Goal: Book appointment/travel/reservation

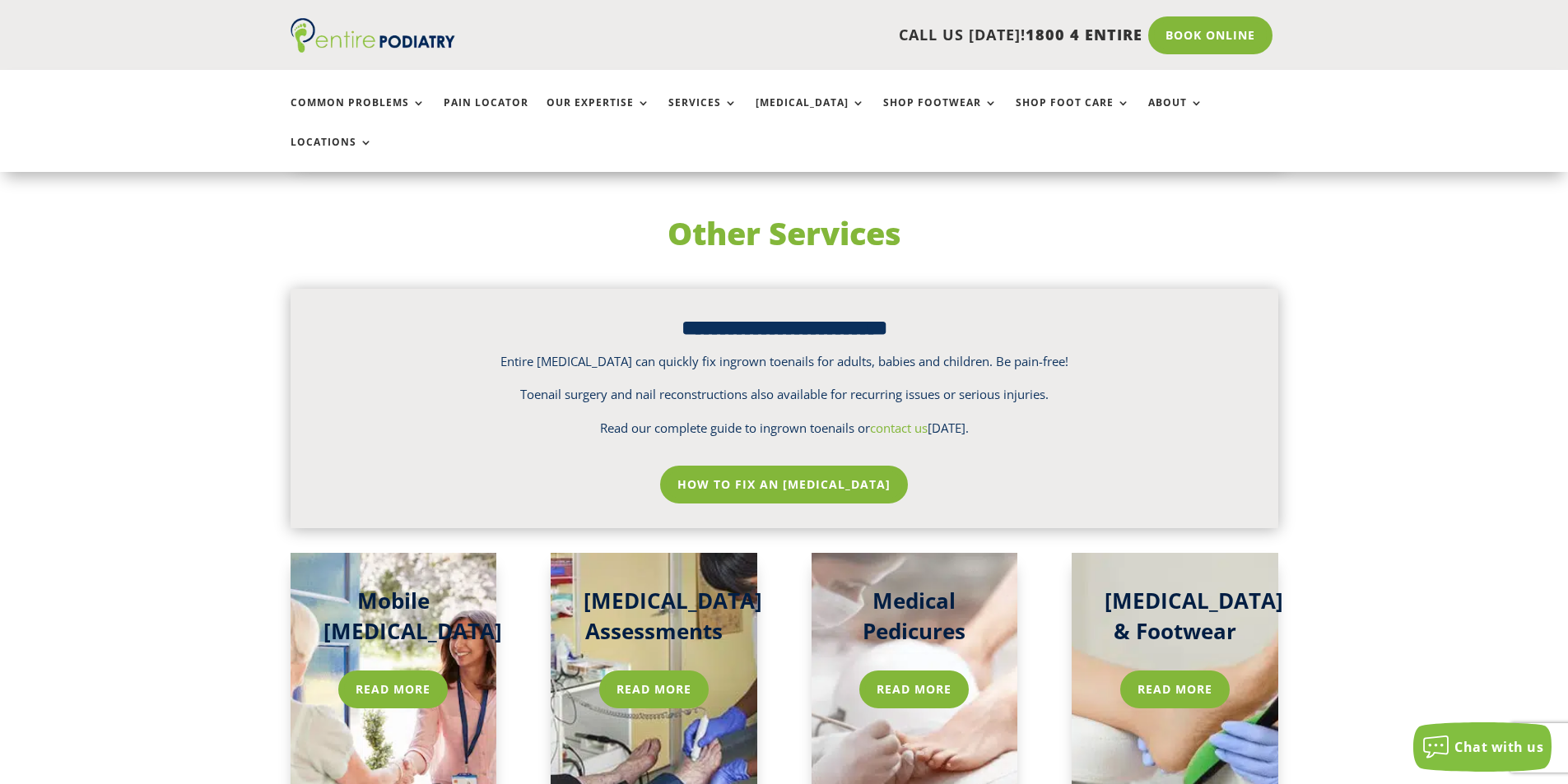
scroll to position [2237, 0]
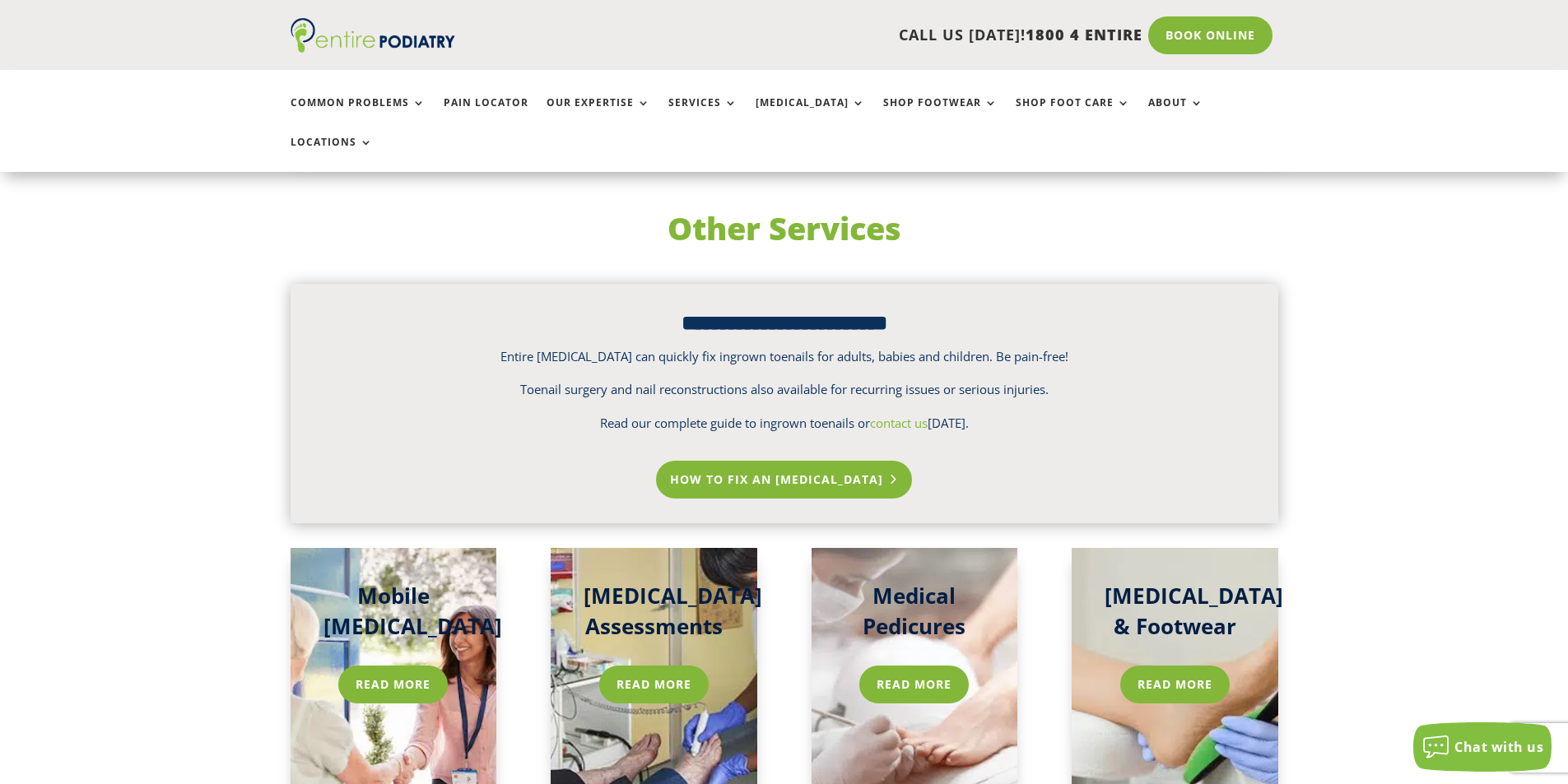
click at [721, 461] on link "How To Fix An Ingrown Toenail" at bounding box center [784, 479] width 256 height 38
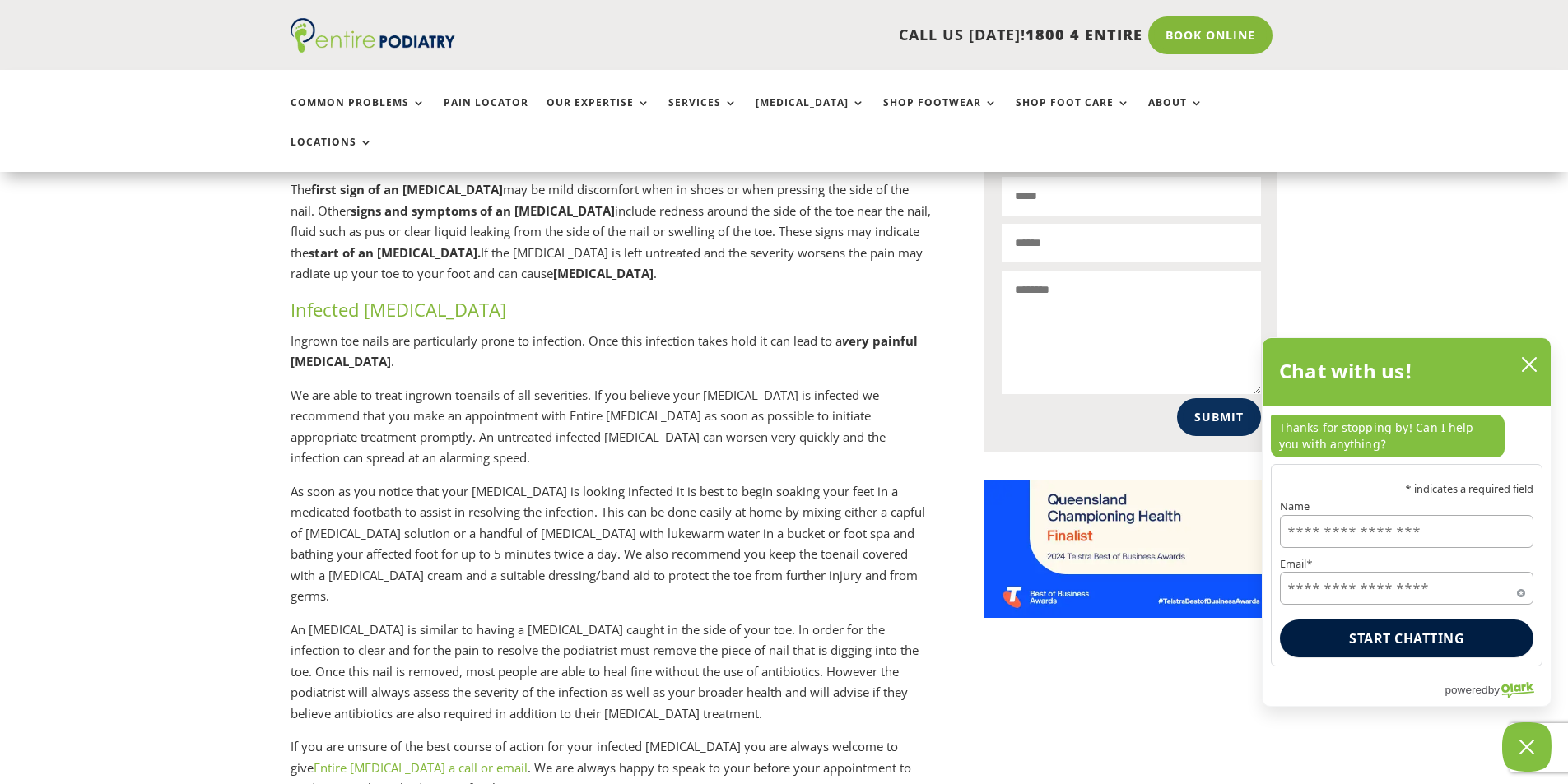
scroll to position [1080, 0]
click at [1528, 365] on icon "close chatbox" at bounding box center [1529, 365] width 14 height 14
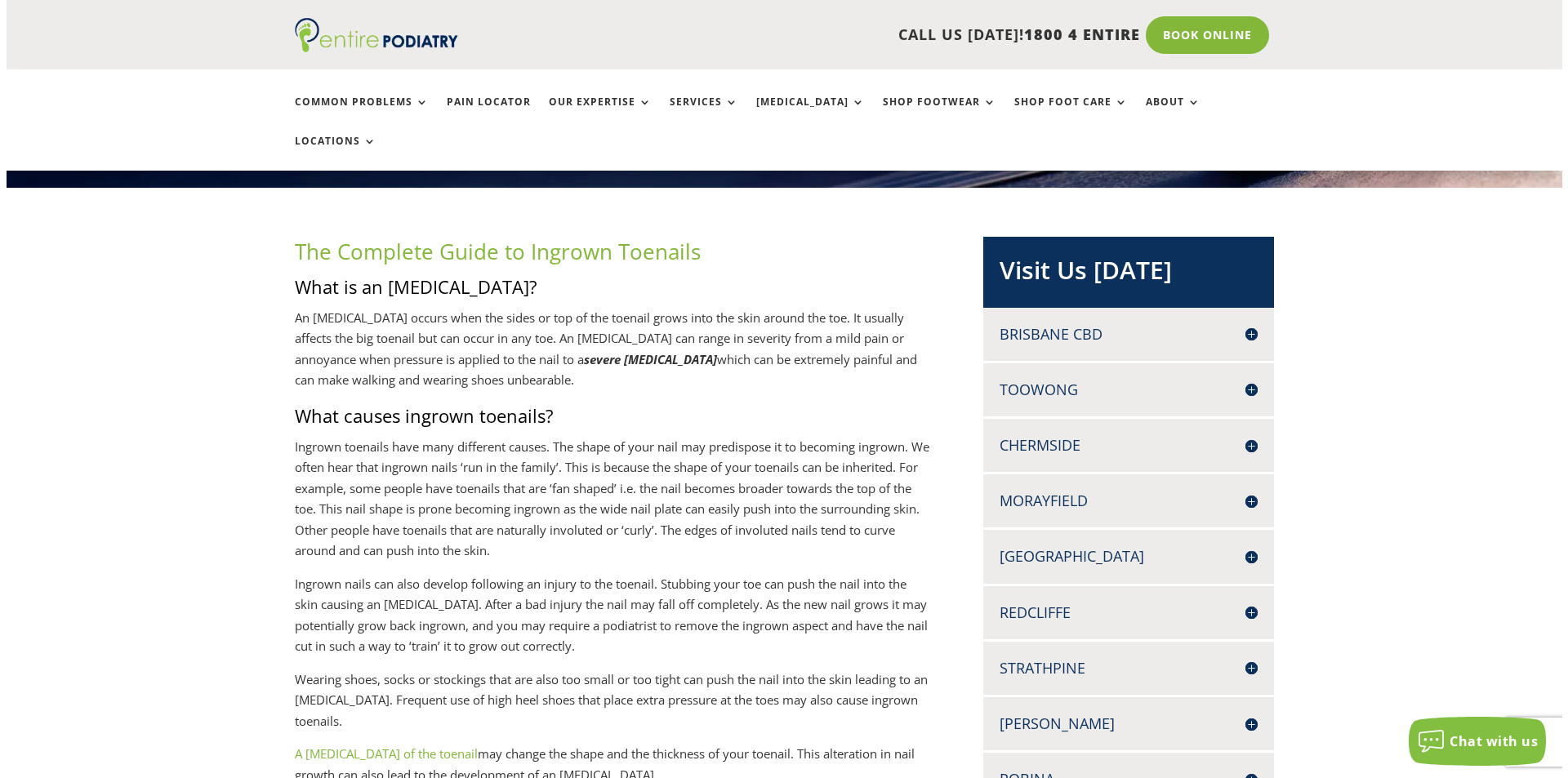
scroll to position [289, 0]
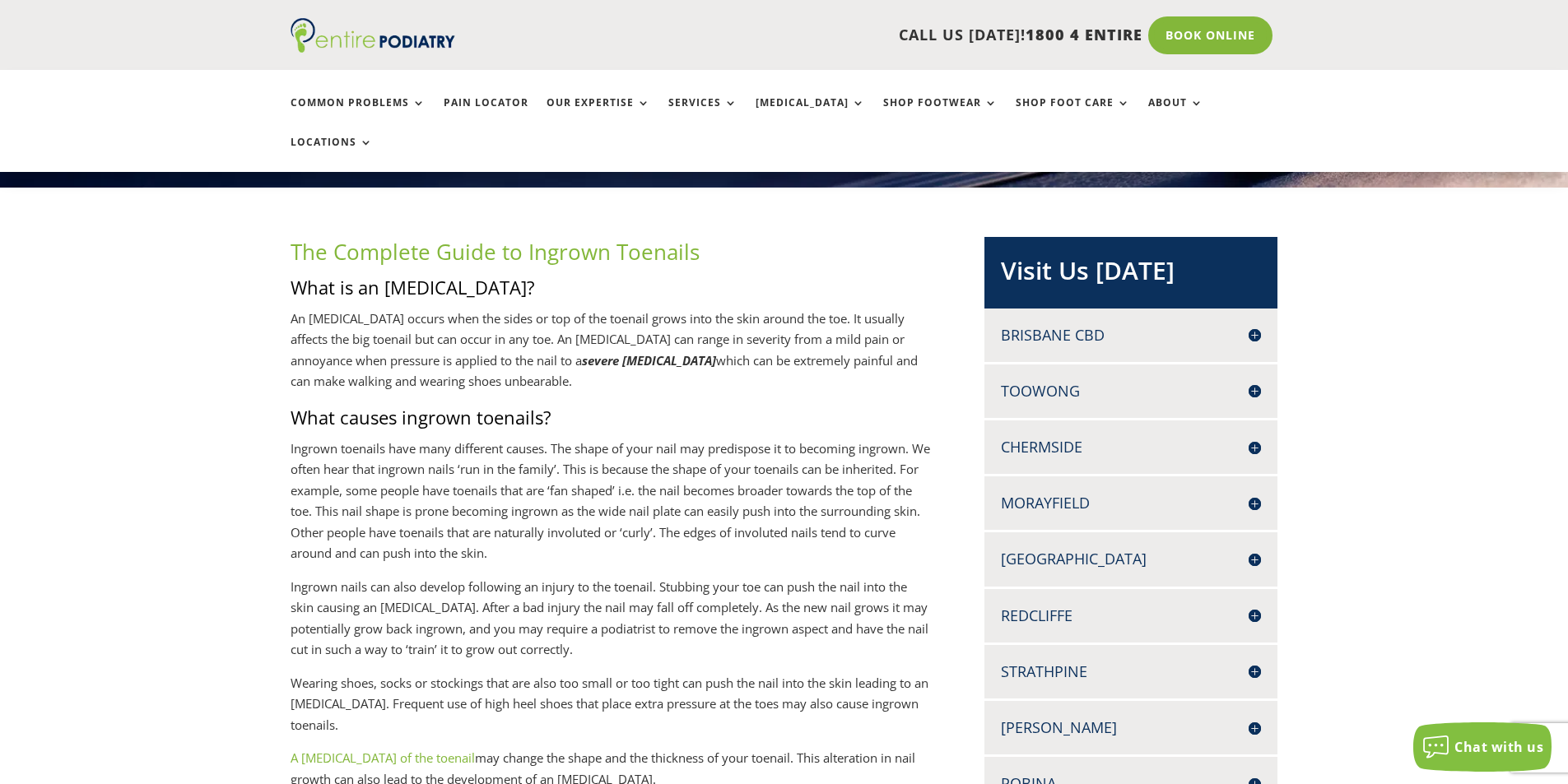
click at [1255, 492] on h4 "Morayfield" at bounding box center [1130, 502] width 260 height 20
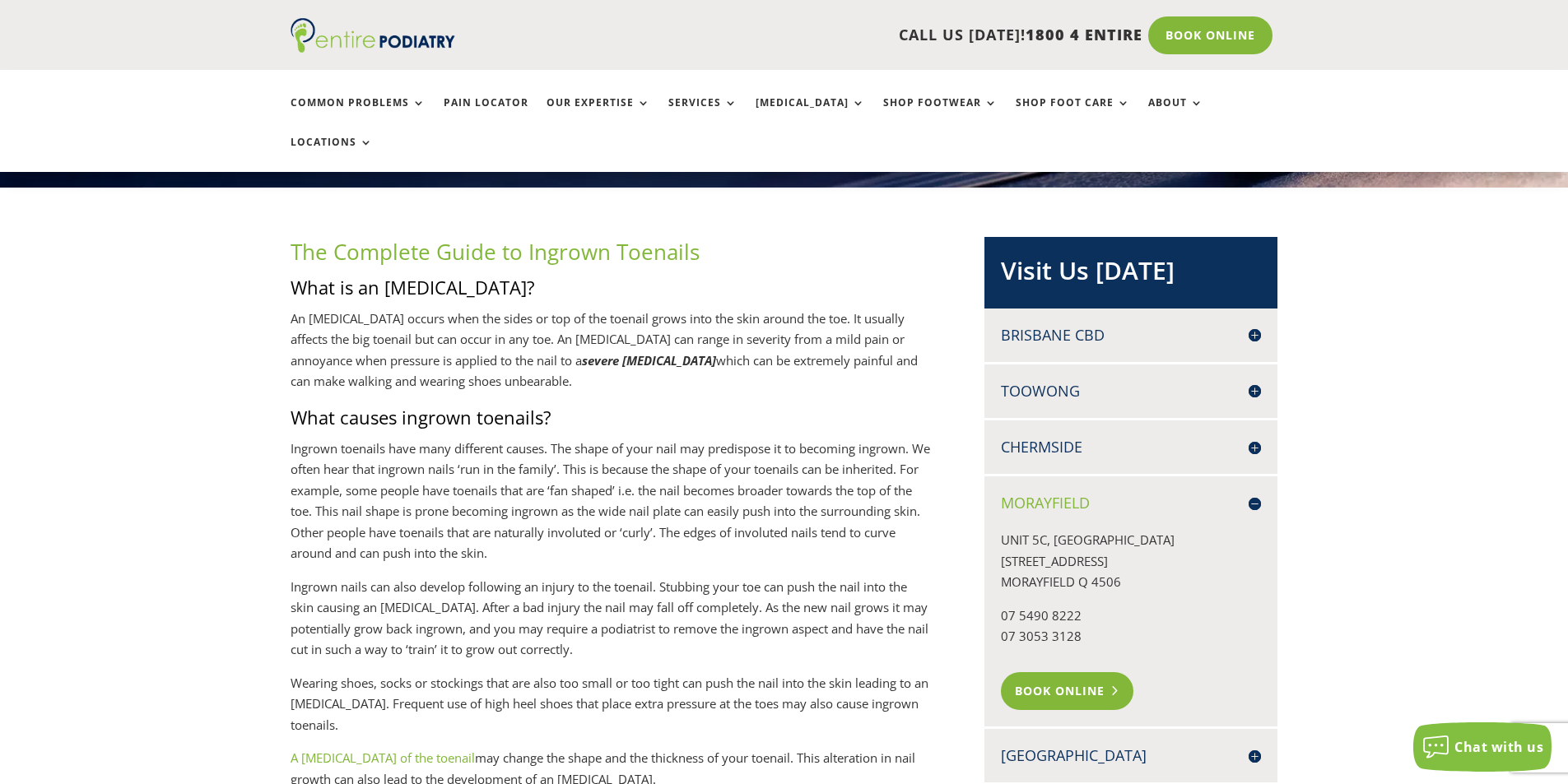
click at [1095, 672] on link "Book Online" at bounding box center [1067, 690] width 132 height 38
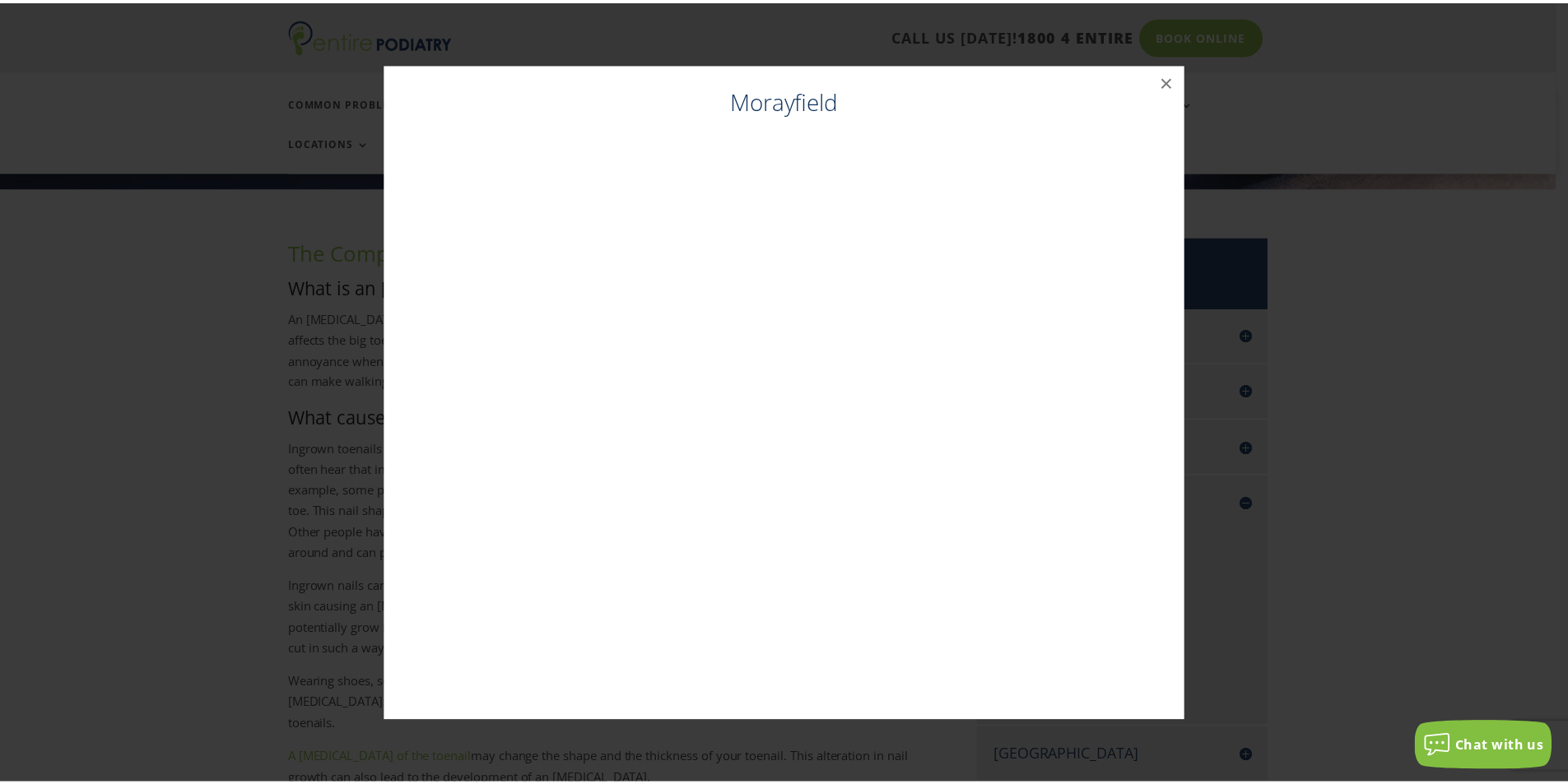
scroll to position [292, 0]
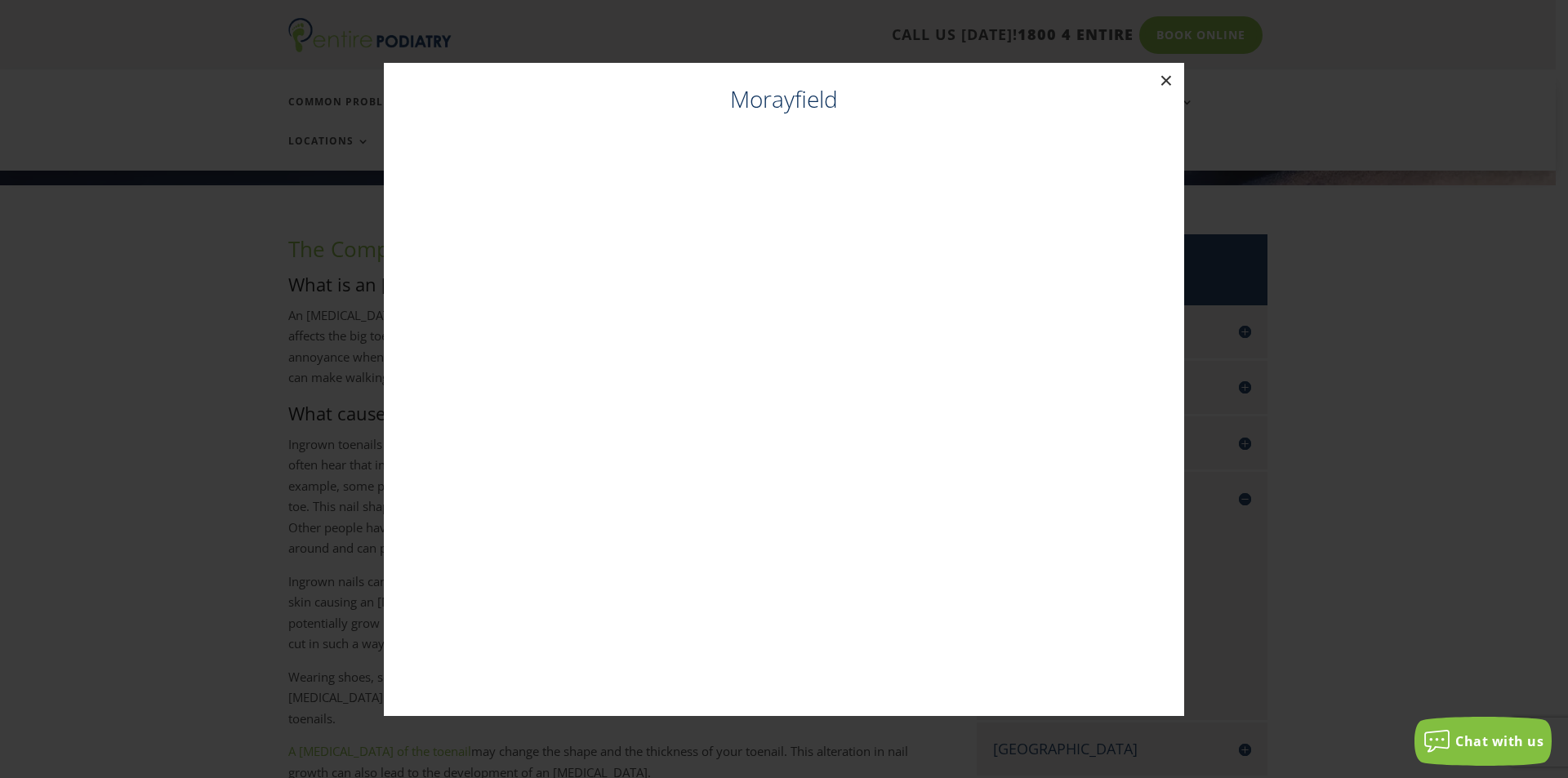
click at [1158, 77] on button "×" at bounding box center [1165, 80] width 35 height 35
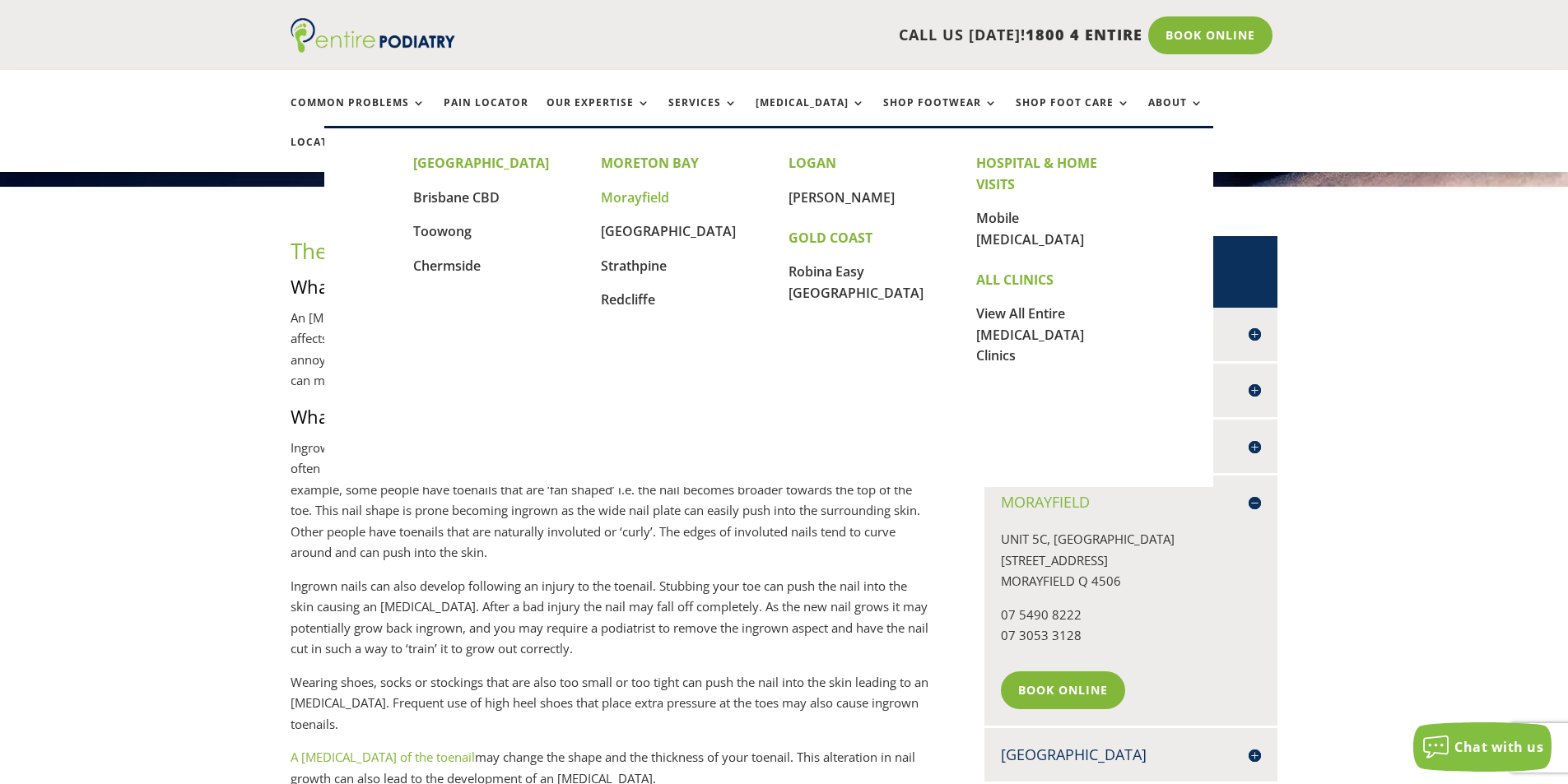
click at [642, 196] on link "Morayfield" at bounding box center [635, 197] width 69 height 18
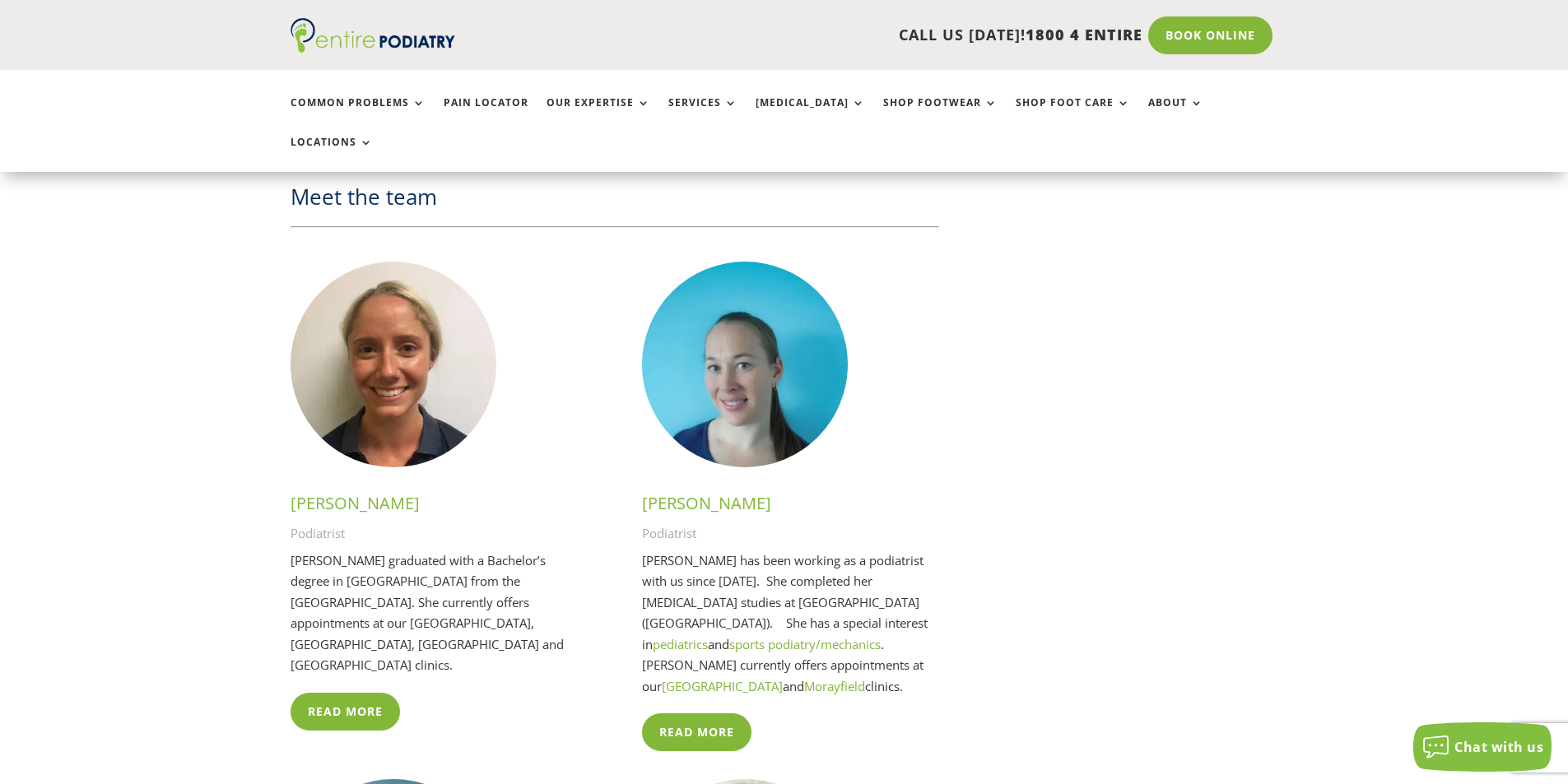
scroll to position [2961, 0]
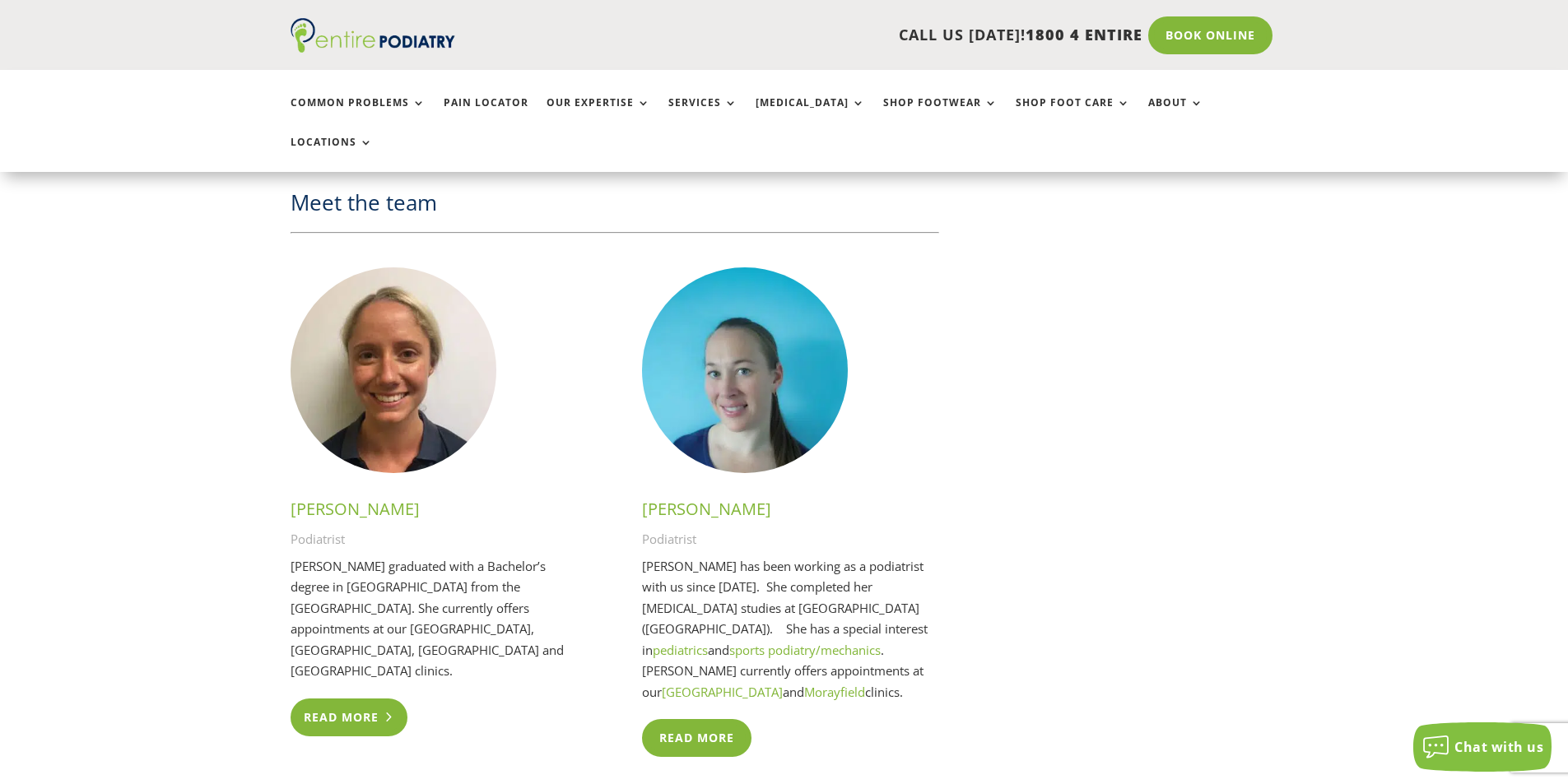
click at [367, 698] on link "Read More" at bounding box center [350, 716] width 118 height 38
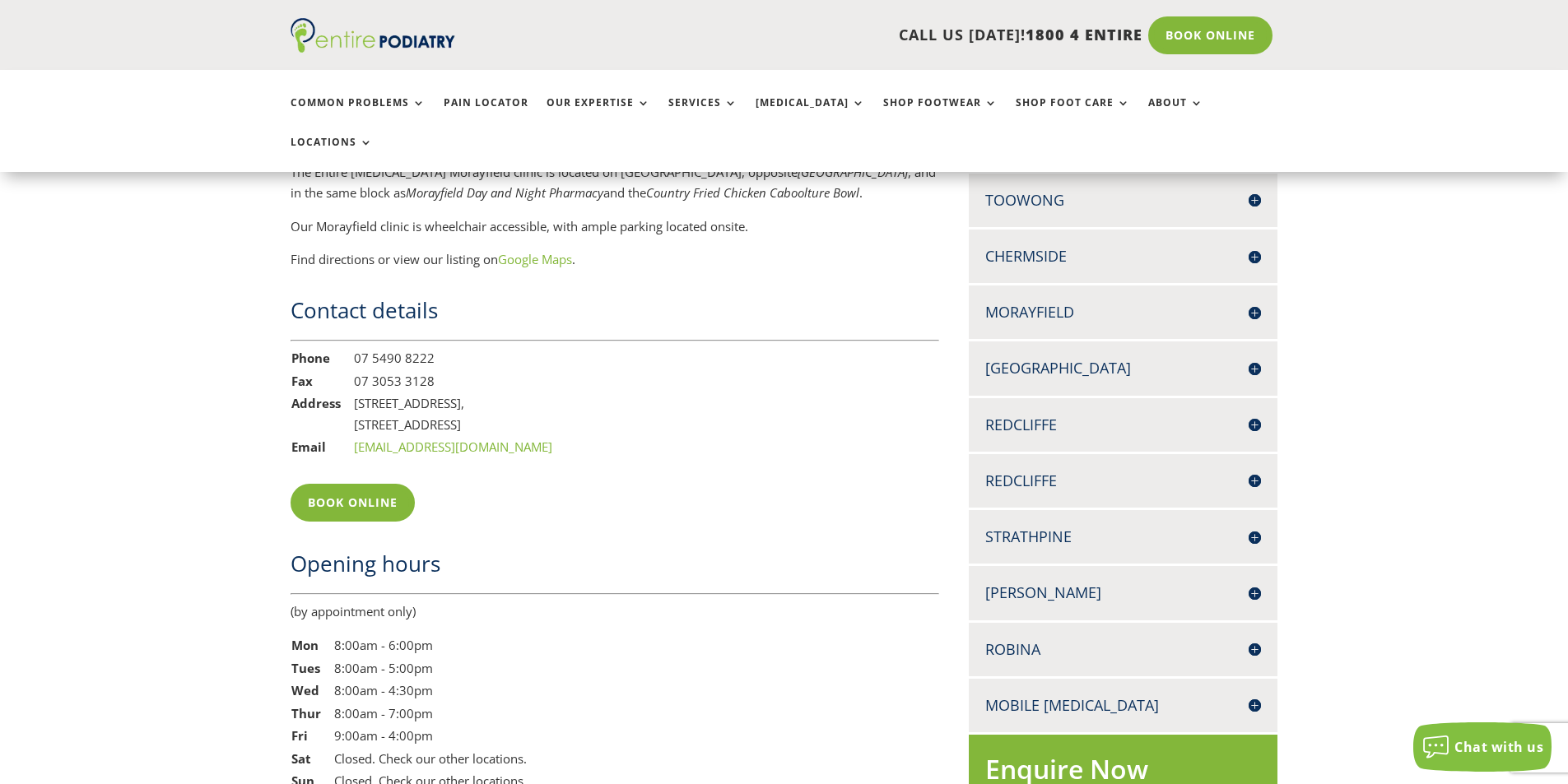
scroll to position [1176, 0]
